Goal: Task Accomplishment & Management: Complete application form

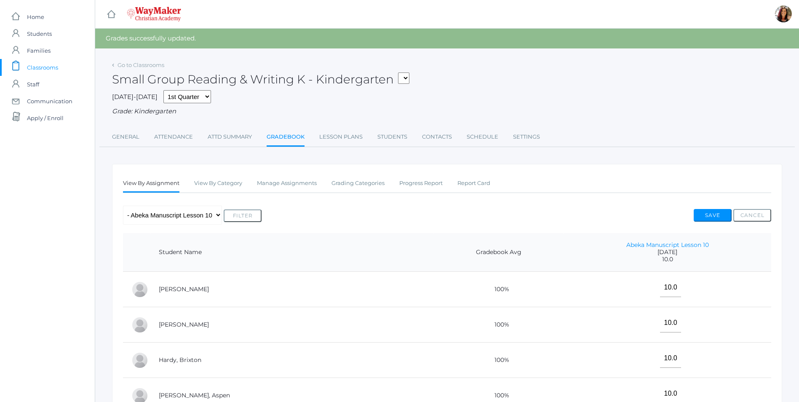
click at [408, 80] on select "KINDER - Phonics K Kindergarten KINDER - Literacy K Kindergarten KINDER - [DEMO…" at bounding box center [403, 77] width 11 height 11
select select "2538"
click at [402, 72] on select "KINDER - Phonics K Kindergarten KINDER - Literacy K Kindergarten KINDER - [DEMO…" at bounding box center [403, 77] width 11 height 11
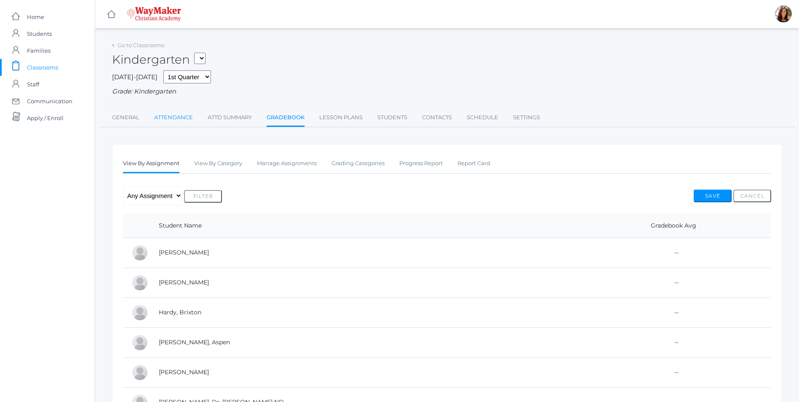
click at [182, 120] on link "Attendance" at bounding box center [173, 117] width 39 height 17
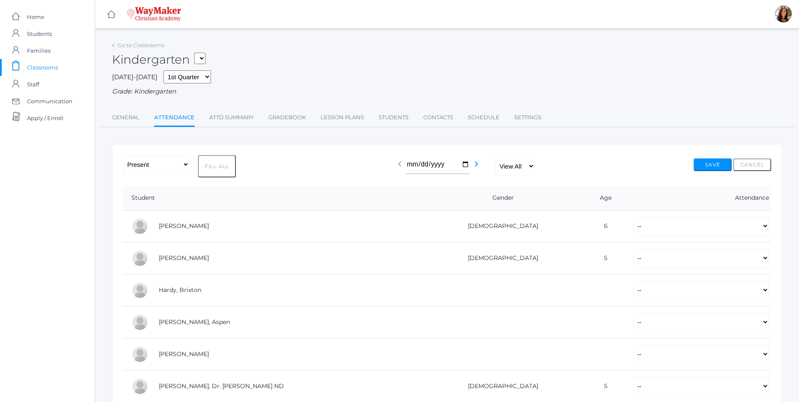
click at [398, 163] on icon "chevron_left" at bounding box center [400, 164] width 10 height 10
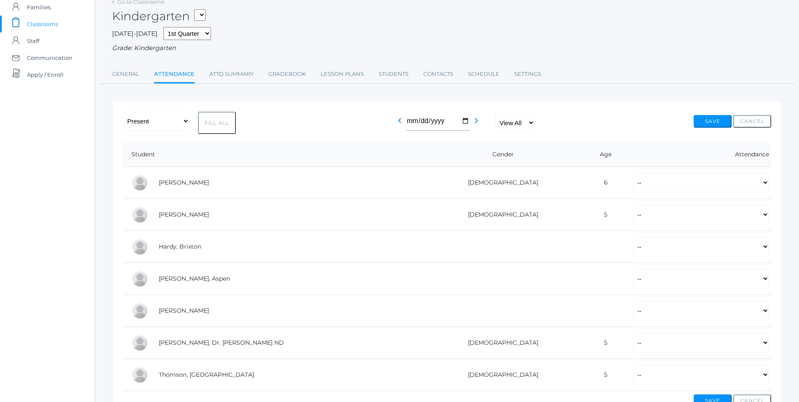
scroll to position [84, 0]
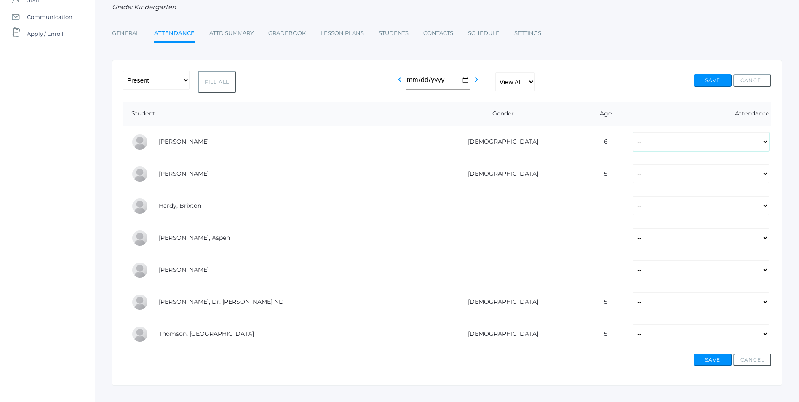
click at [766, 146] on select "-- Present Tardy Excused Tardy Unexcused Absent Excused Absent Unexcused" at bounding box center [701, 141] width 136 height 19
select select "P"
click at [633, 133] on select "-- Present Tardy Excused Tardy Unexcused Absent Excused Absent Unexcused" at bounding box center [701, 141] width 136 height 19
click at [769, 174] on td "-- Present Tardy Excused Tardy Unexcused Absent Excused Absent Unexcused" at bounding box center [698, 174] width 147 height 32
click at [767, 180] on select "-- Present Tardy Excused Tardy Unexcused Absent Excused Absent Unexcused" at bounding box center [701, 173] width 136 height 19
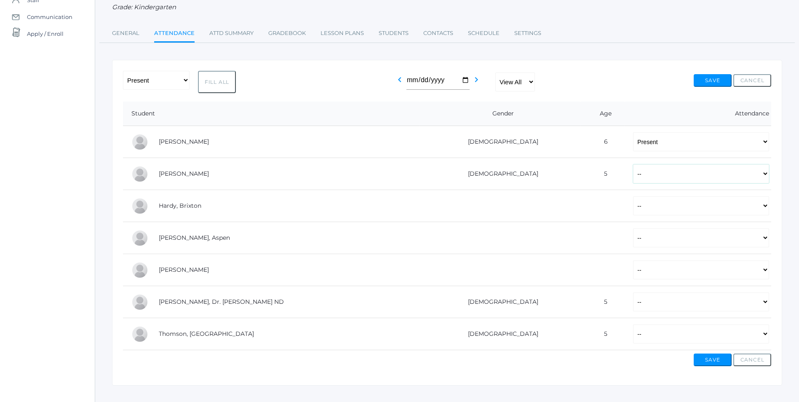
select select "P"
click at [633, 165] on select "-- Present Tardy Excused Tardy Unexcused Absent Excused Absent Unexcused" at bounding box center [701, 173] width 136 height 19
click at [765, 210] on select "-- Present Tardy Excused Tardy Unexcused Absent Excused Absent Unexcused" at bounding box center [701, 205] width 136 height 19
select select "AE"
click at [633, 197] on select "-- Present Tardy Excused Tardy Unexcused Absent Excused Absent Unexcused" at bounding box center [701, 205] width 136 height 19
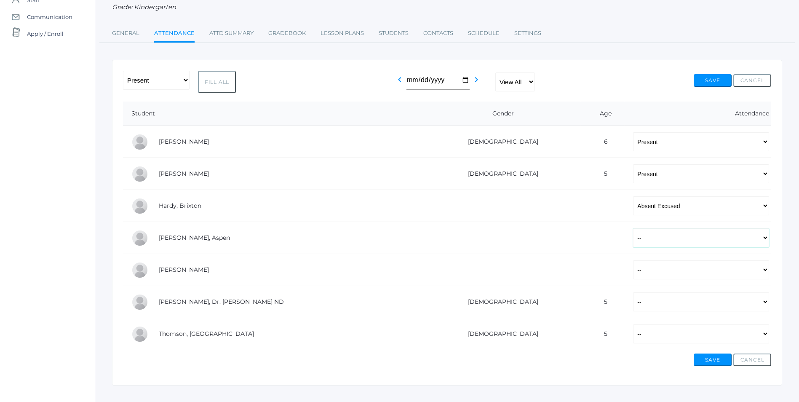
click at [766, 240] on select "-- Present Tardy Excused Tardy Unexcused Absent Excused Absent Unexcused" at bounding box center [701, 237] width 136 height 19
select select "P"
click at [633, 229] on select "-- Present Tardy Excused Tardy Unexcused Absent Excused Absent Unexcused" at bounding box center [701, 237] width 136 height 19
click at [764, 271] on select "-- Present Tardy Excused Tardy Unexcused Absent Excused Absent Unexcused" at bounding box center [701, 269] width 136 height 19
select select "AE"
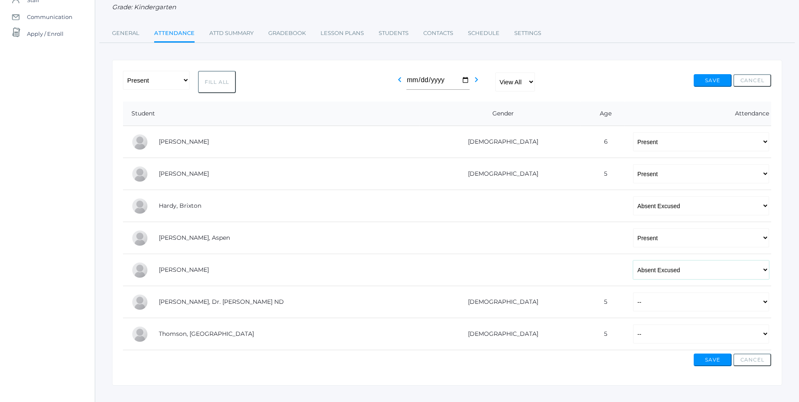
click at [633, 261] on select "-- Present Tardy Excused Tardy Unexcused Absent Excused Absent Unexcused" at bounding box center [701, 269] width 136 height 19
click at [768, 304] on select "-- Present Tardy Excused Tardy Unexcused Absent Excused Absent Unexcused" at bounding box center [701, 301] width 136 height 19
select select "AE"
click at [633, 293] on select "-- Present Tardy Excused Tardy Unexcused Absent Excused Absent Unexcused" at bounding box center [701, 301] width 136 height 19
click at [765, 336] on select "-- Present Tardy Excused Tardy Unexcused Absent Excused Absent Unexcused" at bounding box center [701, 333] width 136 height 19
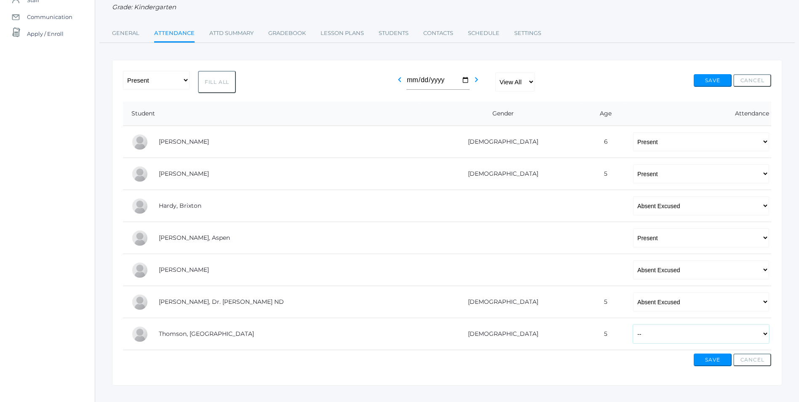
select select "P"
click at [633, 325] on select "-- Present Tardy Excused Tardy Unexcused Absent Excused Absent Unexcused" at bounding box center [701, 333] width 136 height 19
click at [714, 364] on button "Save" at bounding box center [713, 359] width 38 height 13
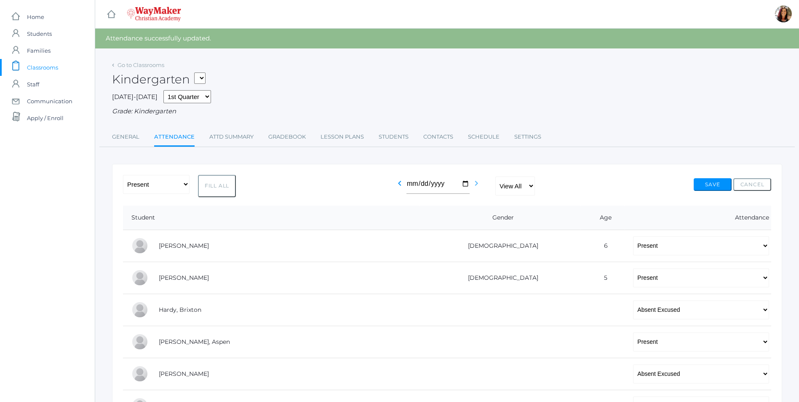
click at [474, 183] on icon "chevron_right" at bounding box center [476, 183] width 10 height 10
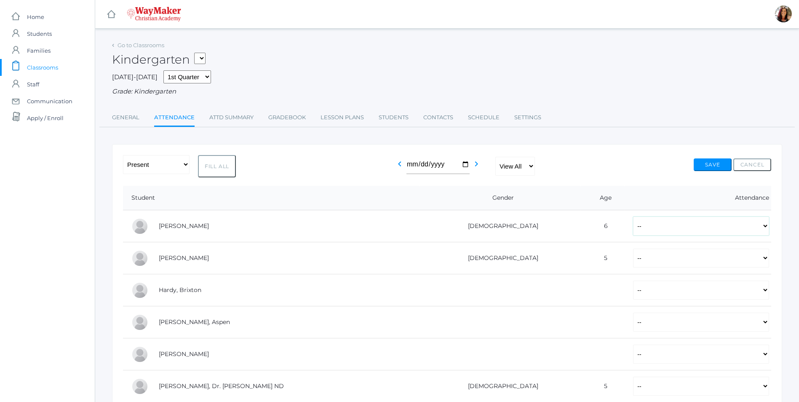
click at [765, 228] on select "-- Present Tardy Excused Tardy Unexcused Absent Excused Absent Unexcused" at bounding box center [701, 226] width 136 height 19
select select "P"
click at [633, 217] on select "-- Present Tardy Excused Tardy Unexcused Absent Excused Absent Unexcused" at bounding box center [701, 226] width 136 height 19
click at [769, 266] on select "-- Present Tardy Excused Tardy Unexcused Absent Excused Absent Unexcused" at bounding box center [701, 258] width 136 height 19
select select "P"
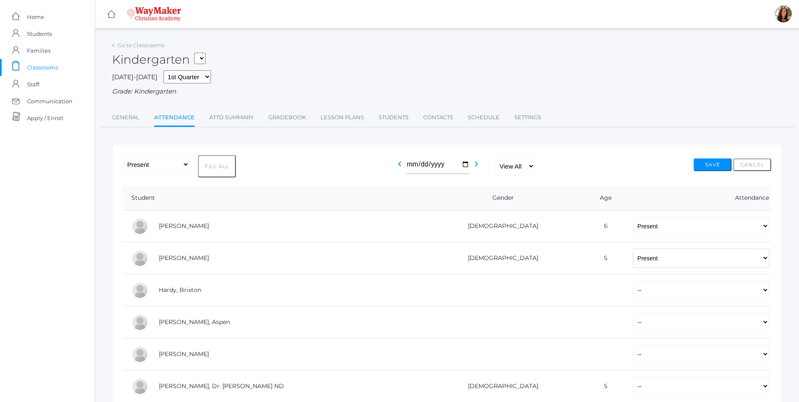
click at [633, 249] on select "-- Present Tardy Excused Tardy Unexcused Absent Excused Absent Unexcused" at bounding box center [701, 258] width 136 height 19
click at [766, 298] on select "-- Present Tardy Excused Tardy Unexcused Absent Excused Absent Unexcused" at bounding box center [701, 290] width 136 height 19
select select "P"
click at [633, 281] on select "-- Present Tardy Excused Tardy Unexcused Absent Excused Absent Unexcused" at bounding box center [701, 290] width 136 height 19
click at [763, 326] on select "-- Present Tardy Excused Tardy Unexcused Absent Excused Absent Unexcused" at bounding box center [701, 322] width 136 height 19
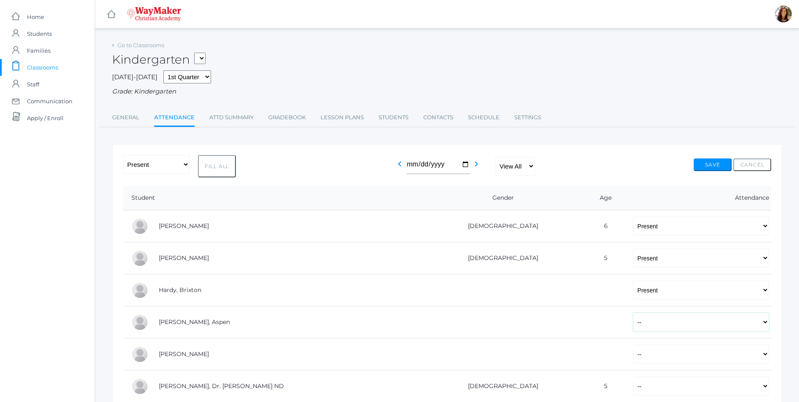
select select "AE"
click at [633, 313] on select "-- Present Tardy Excused Tardy Unexcused Absent Excused Absent Unexcused" at bounding box center [701, 322] width 136 height 19
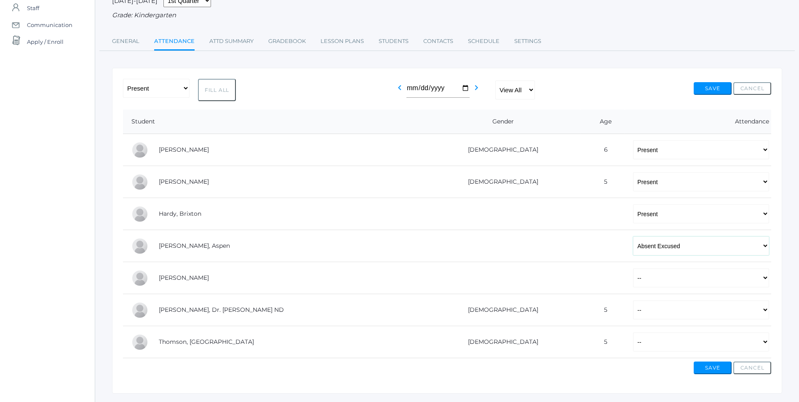
scroll to position [84, 0]
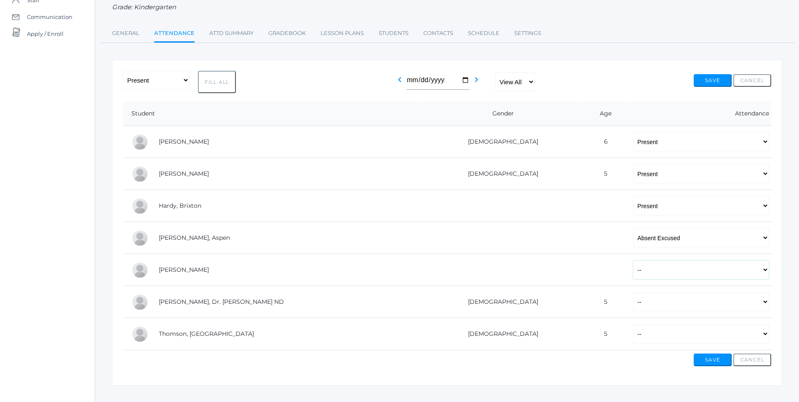
click at [767, 272] on select "-- Present Tardy Excused Tardy Unexcused Absent Excused Absent Unexcused" at bounding box center [701, 269] width 136 height 19
select select "AE"
click at [633, 261] on select "-- Present Tardy Excused Tardy Unexcused Absent Excused Absent Unexcused" at bounding box center [701, 269] width 136 height 19
click at [763, 304] on select "-- Present Tardy Excused Tardy Unexcused Absent Excused Absent Unexcused" at bounding box center [701, 301] width 136 height 19
select select "P"
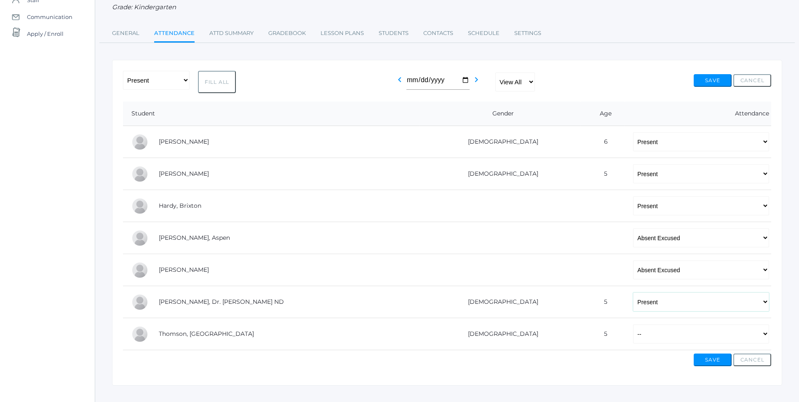
click at [633, 293] on select "-- Present Tardy Excused Tardy Unexcused Absent Excused Absent Unexcused" at bounding box center [701, 301] width 136 height 19
click at [767, 337] on select "-- Present Tardy Excused Tardy Unexcused Absent Excused Absent Unexcused" at bounding box center [701, 333] width 136 height 19
select select "P"
click at [633, 325] on select "-- Present Tardy Excused Tardy Unexcused Absent Excused Absent Unexcused" at bounding box center [701, 333] width 136 height 19
click at [710, 362] on button "Save" at bounding box center [713, 359] width 38 height 13
